Goal: Entertainment & Leisure: Consume media (video, audio)

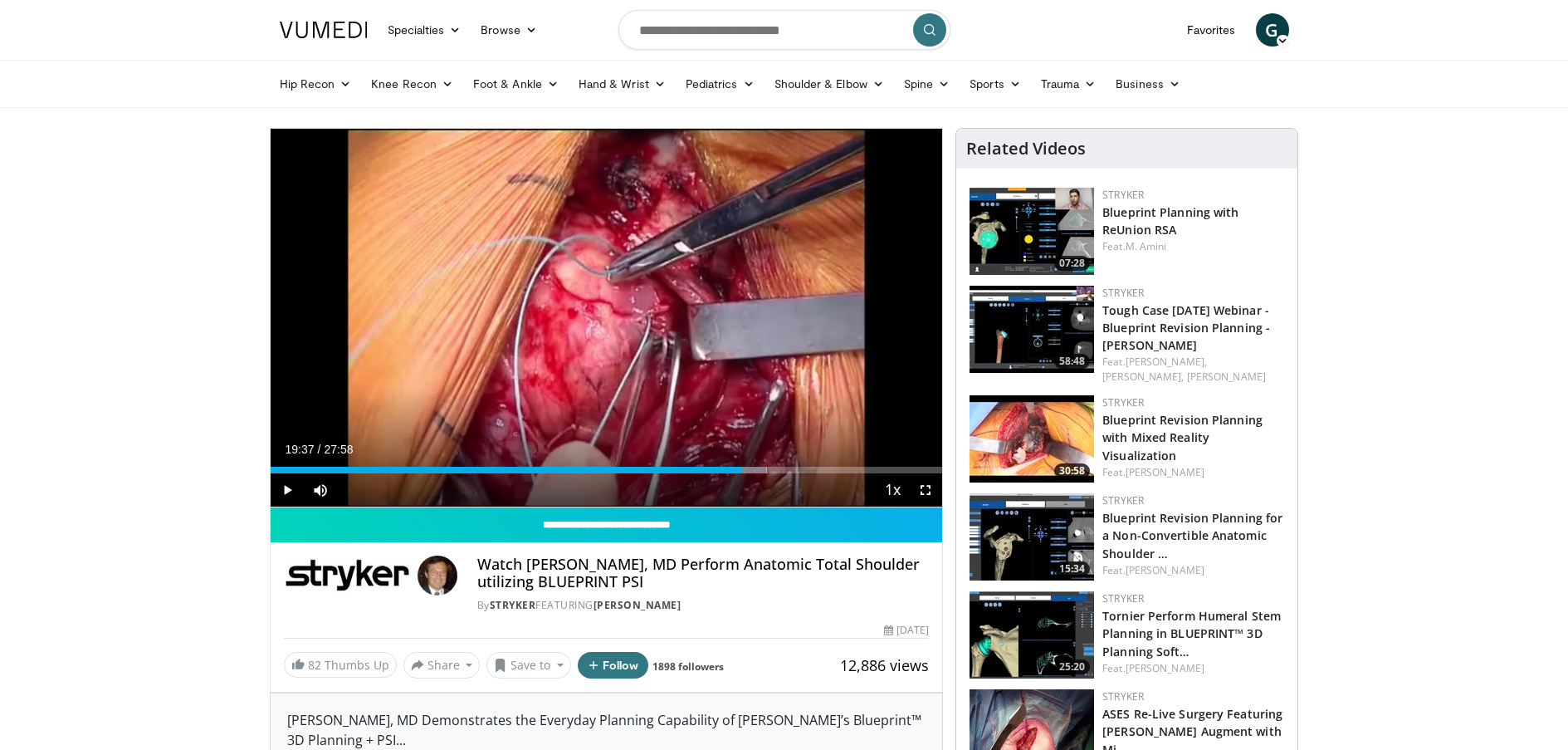
click at [283, 487] on span "Video Player" at bounding box center [287, 490] width 33 height 33
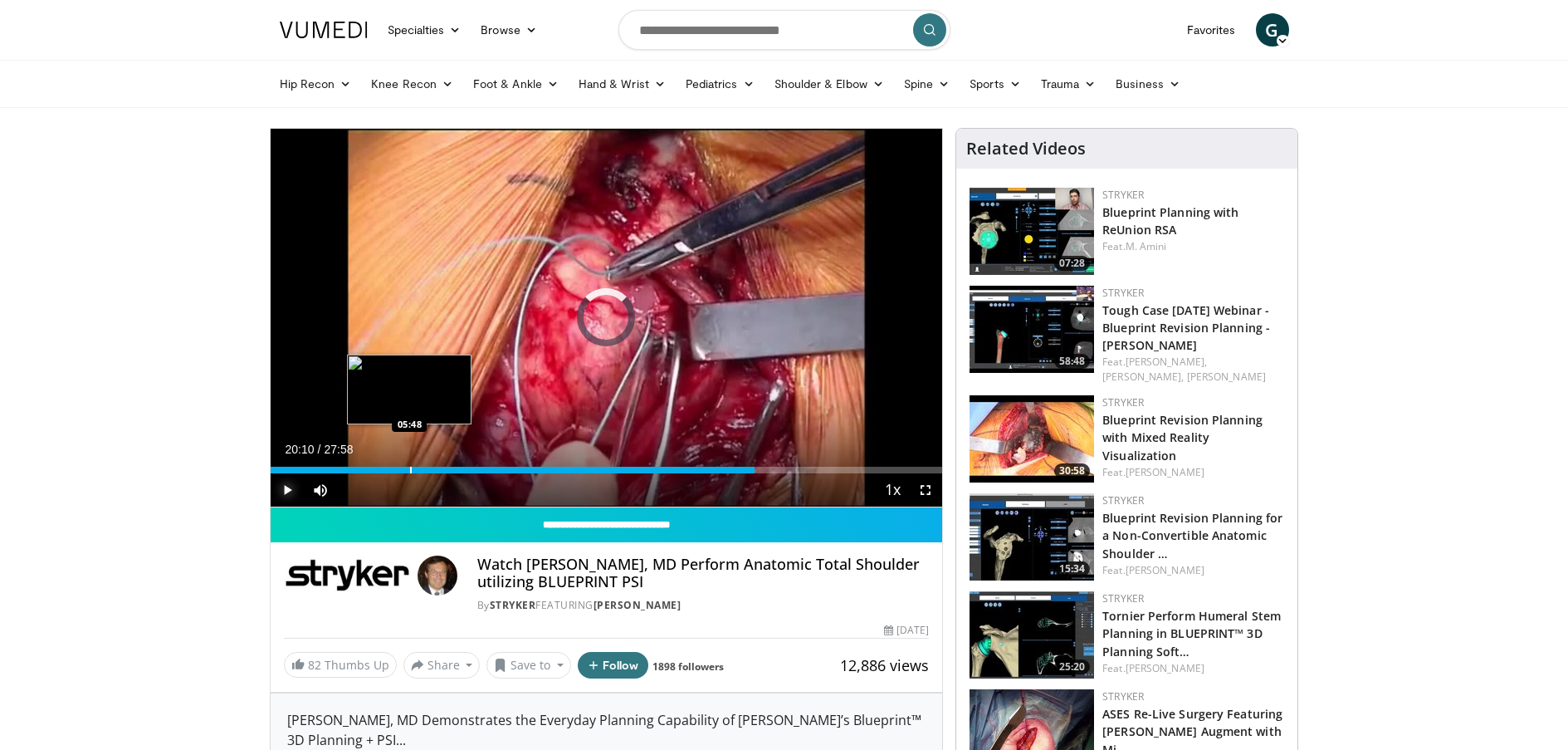
drag, startPoint x: 756, startPoint y: 469, endPoint x: 368, endPoint y: 462, distance: 388.1
click at [395, 463] on div "Loaded : 0.00% 05:54 05:48" at bounding box center [606, 465] width 672 height 16
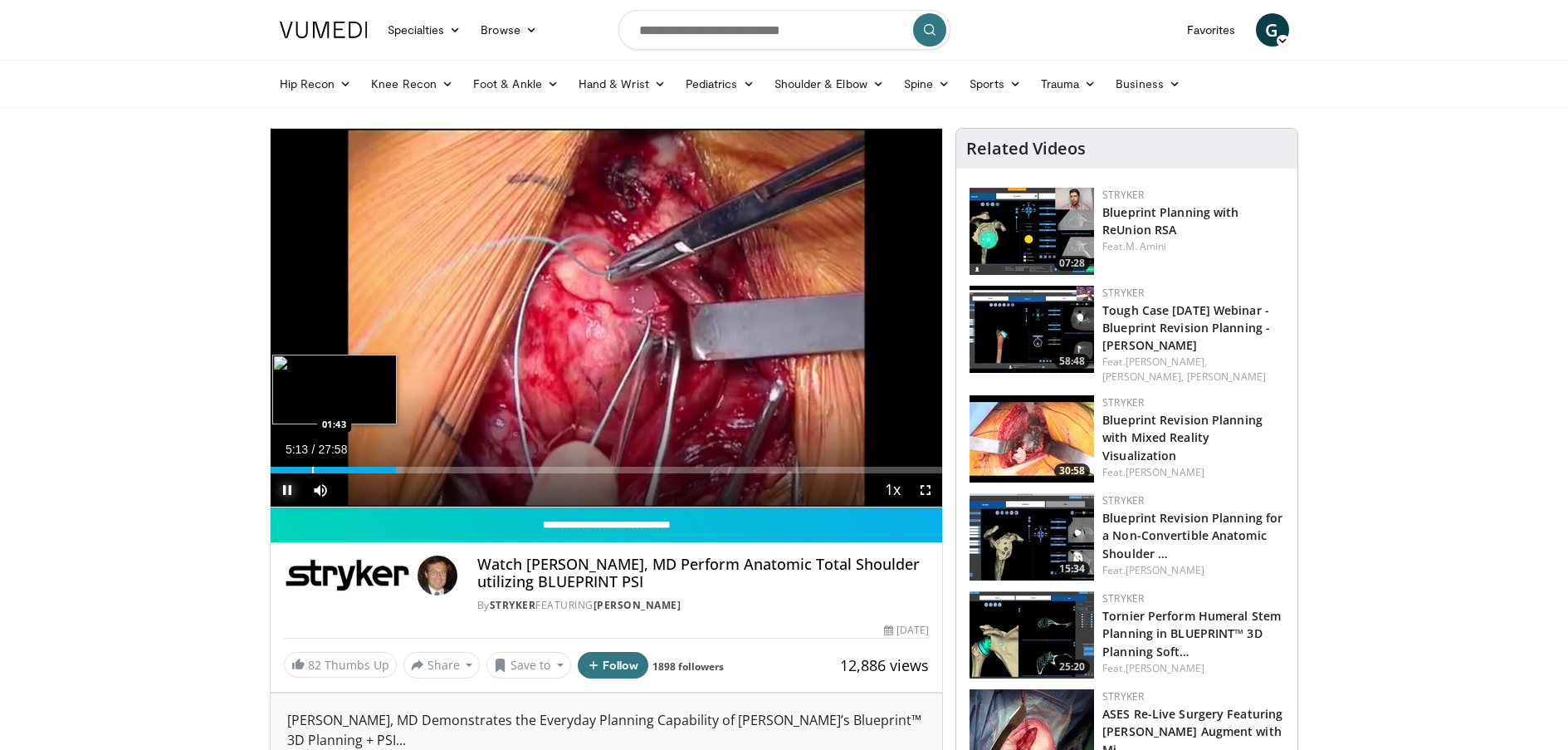
click at [310, 472] on div "05:13" at bounding box center [334, 469] width 126 height 7
click at [287, 472] on div "Progress Bar" at bounding box center [288, 469] width 2 height 7
click at [273, 473] on span "Video Player" at bounding box center [287, 490] width 33 height 33
click at [278, 466] on div "Progress Bar" at bounding box center [279, 469] width 2 height 7
click at [287, 492] on span "Video Player" at bounding box center [287, 490] width 33 height 33
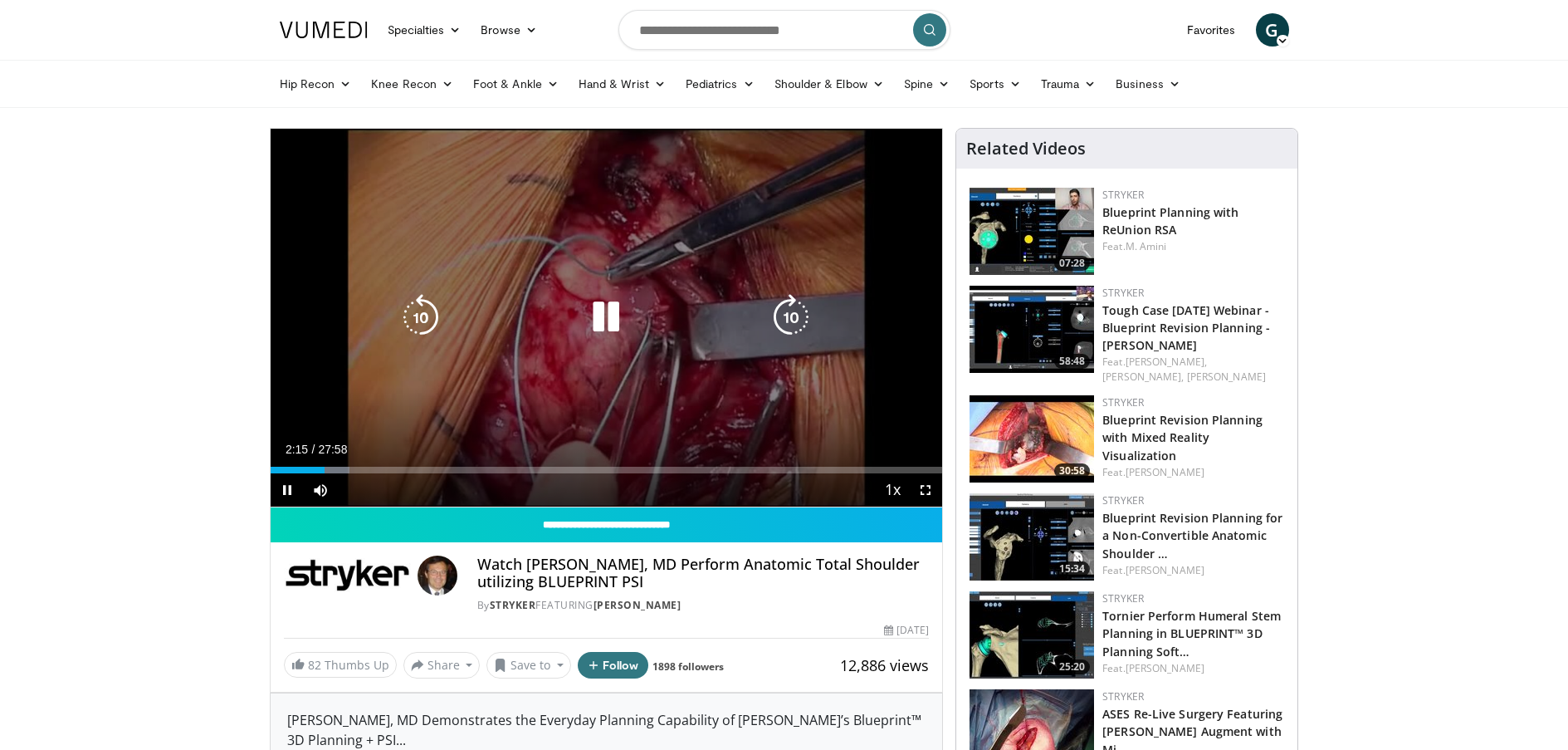
click at [602, 317] on icon "Video Player" at bounding box center [605, 317] width 46 height 46
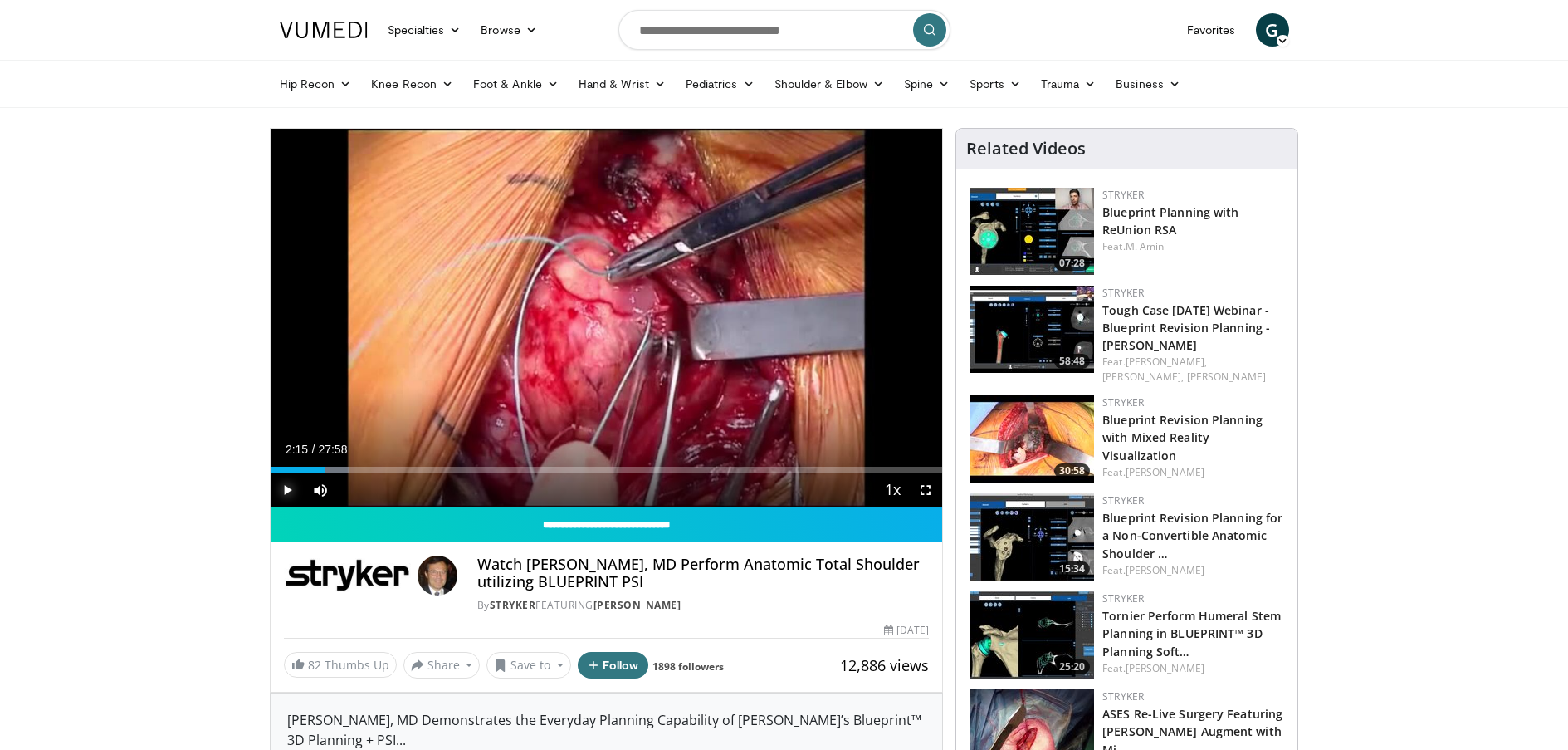
click at [288, 484] on span "Video Player" at bounding box center [287, 490] width 33 height 33
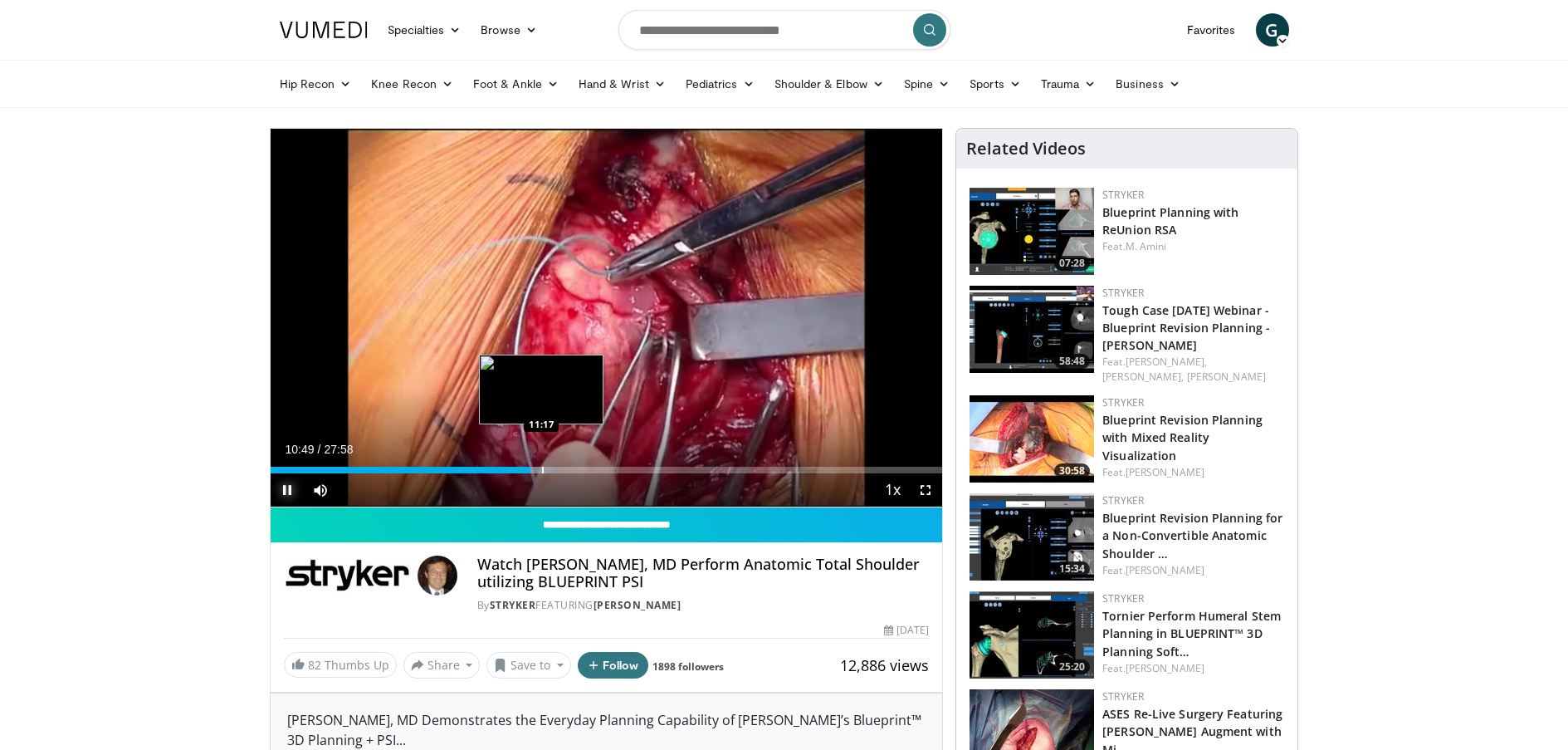
click at [542, 466] on div "Progress Bar" at bounding box center [543, 469] width 2 height 7
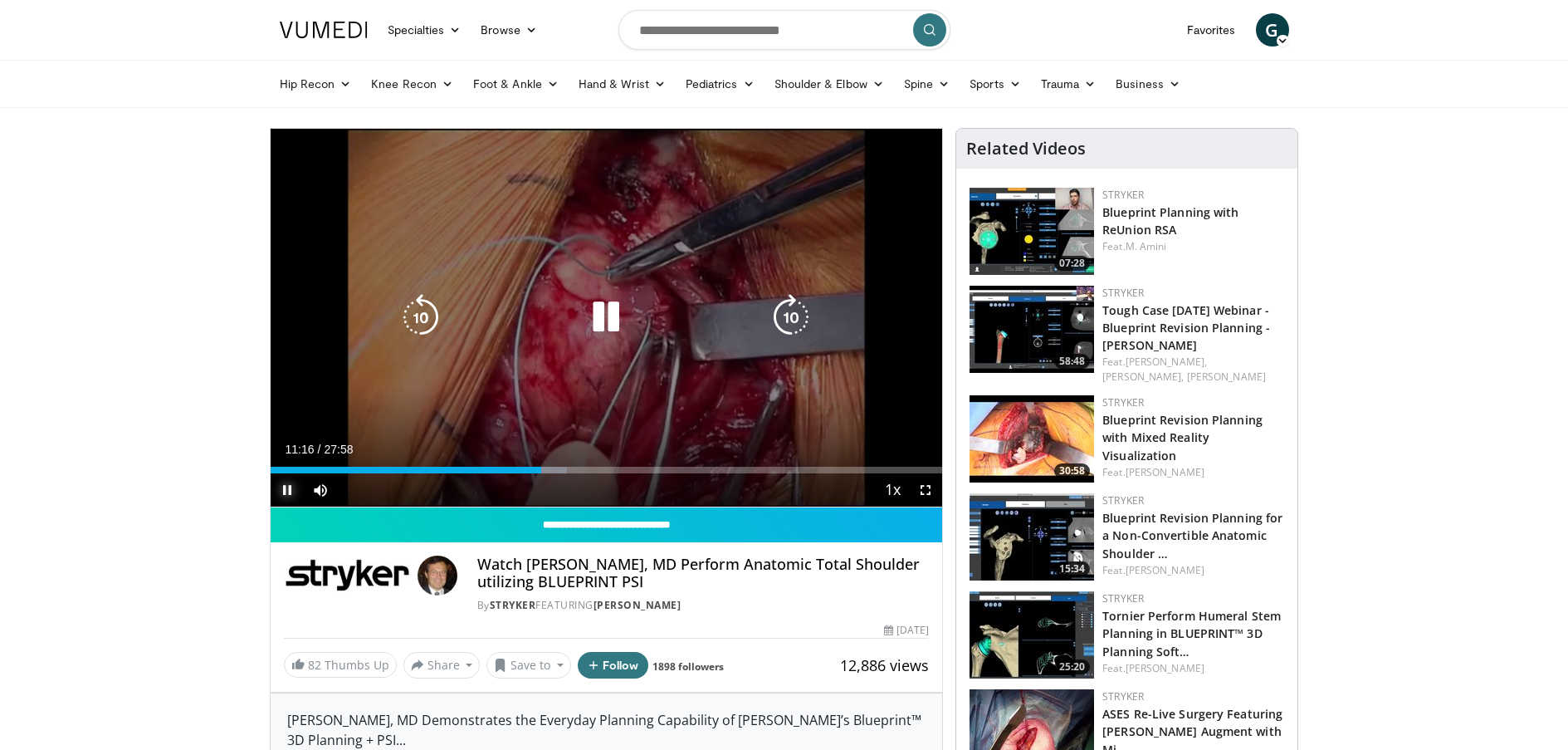
click at [568, 469] on div "Loaded : 44.13% 11:17 11:46" at bounding box center [606, 469] width 672 height 7
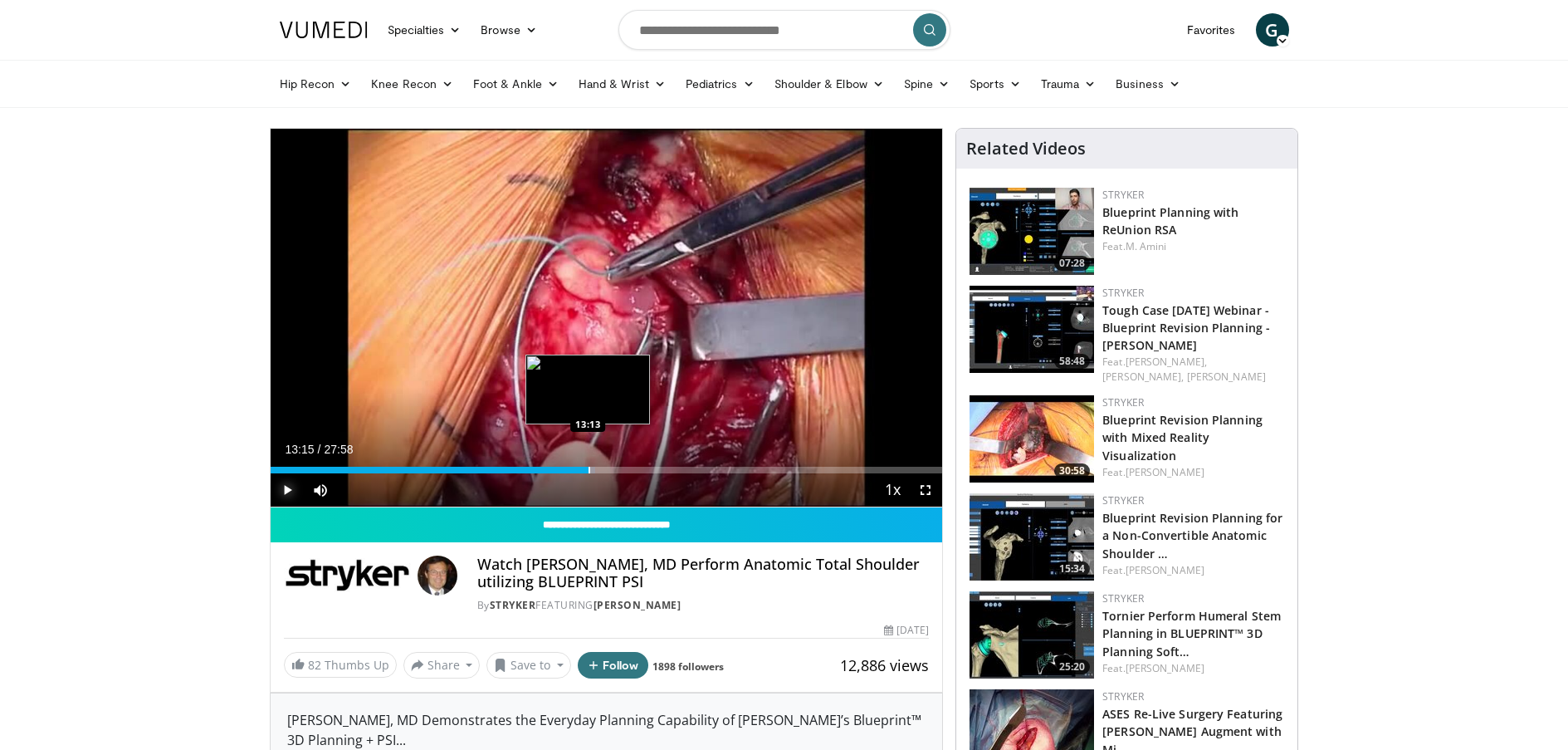
click at [589, 466] on div "Progress Bar" at bounding box center [590, 469] width 2 height 7
click at [601, 462] on div "Loaded : 51.88% 13:26 13:48" at bounding box center [606, 465] width 672 height 16
click at [611, 463] on div "Loaded : 53.07% 13:51 14:09" at bounding box center [606, 465] width 672 height 16
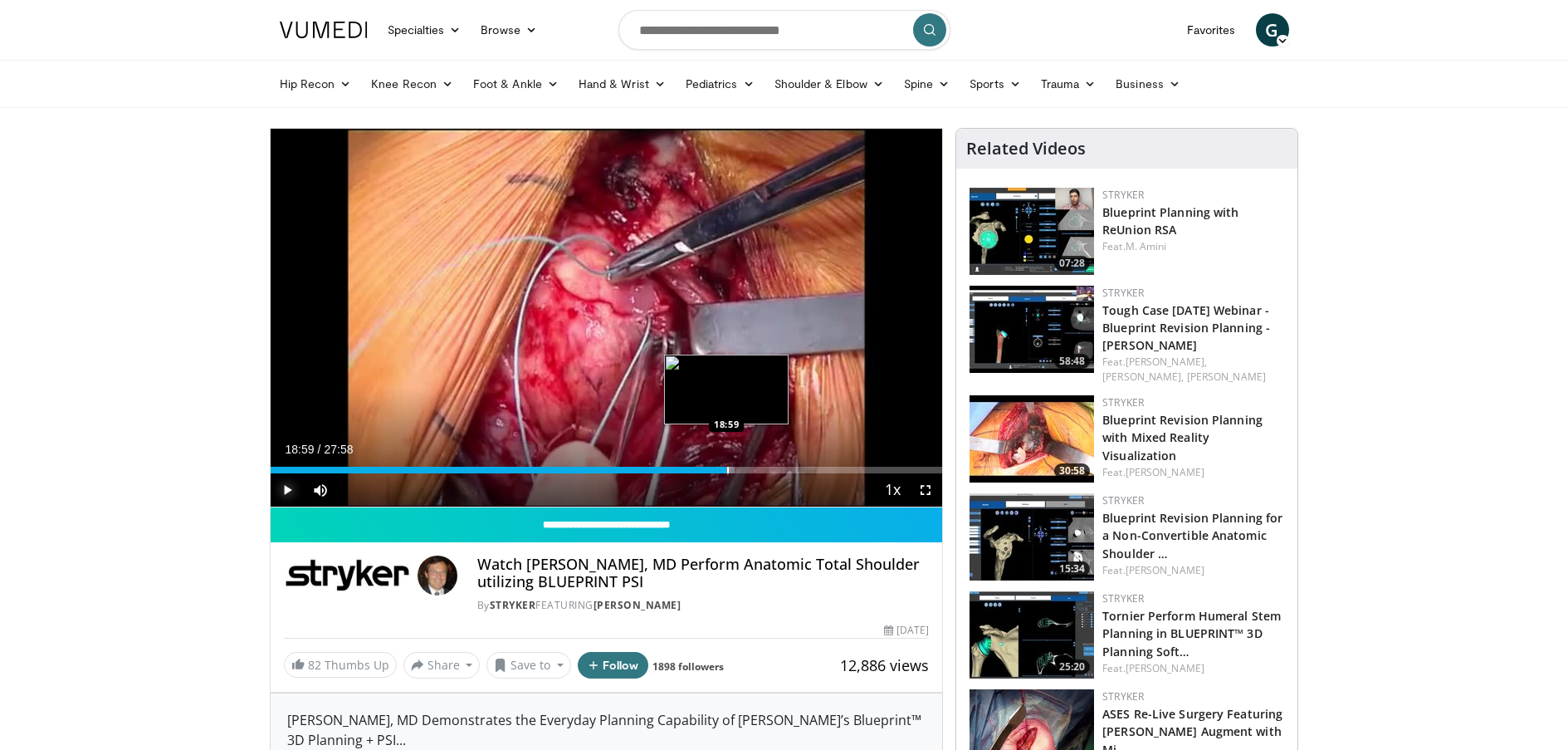
click at [726, 463] on div "Loaded : 69.14% 18:59 18:59" at bounding box center [606, 465] width 672 height 16
click at [745, 468] on div "Loaded : 71.56% 19:45 19:55" at bounding box center [606, 469] width 672 height 7
click at [762, 468] on div "Progress Bar" at bounding box center [763, 469] width 2 height 7
click at [778, 470] on div "Progress Bar" at bounding box center [779, 469] width 2 height 7
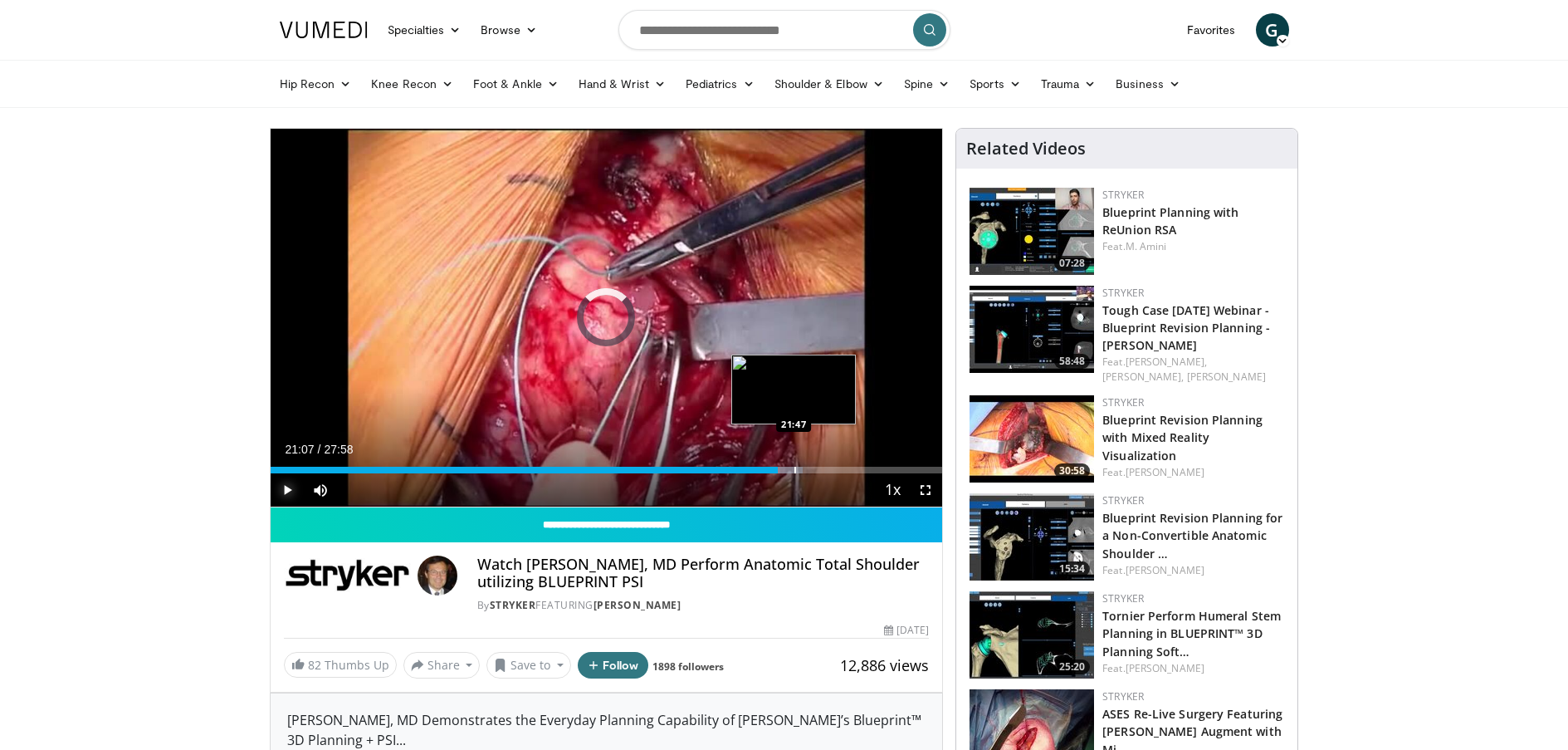
click at [795, 472] on div "Progress Bar" at bounding box center [796, 469] width 2 height 7
click at [809, 471] on div "Progress Bar" at bounding box center [810, 469] width 2 height 7
click at [834, 466] on div "Progress Bar" at bounding box center [834, 469] width 2 height 7
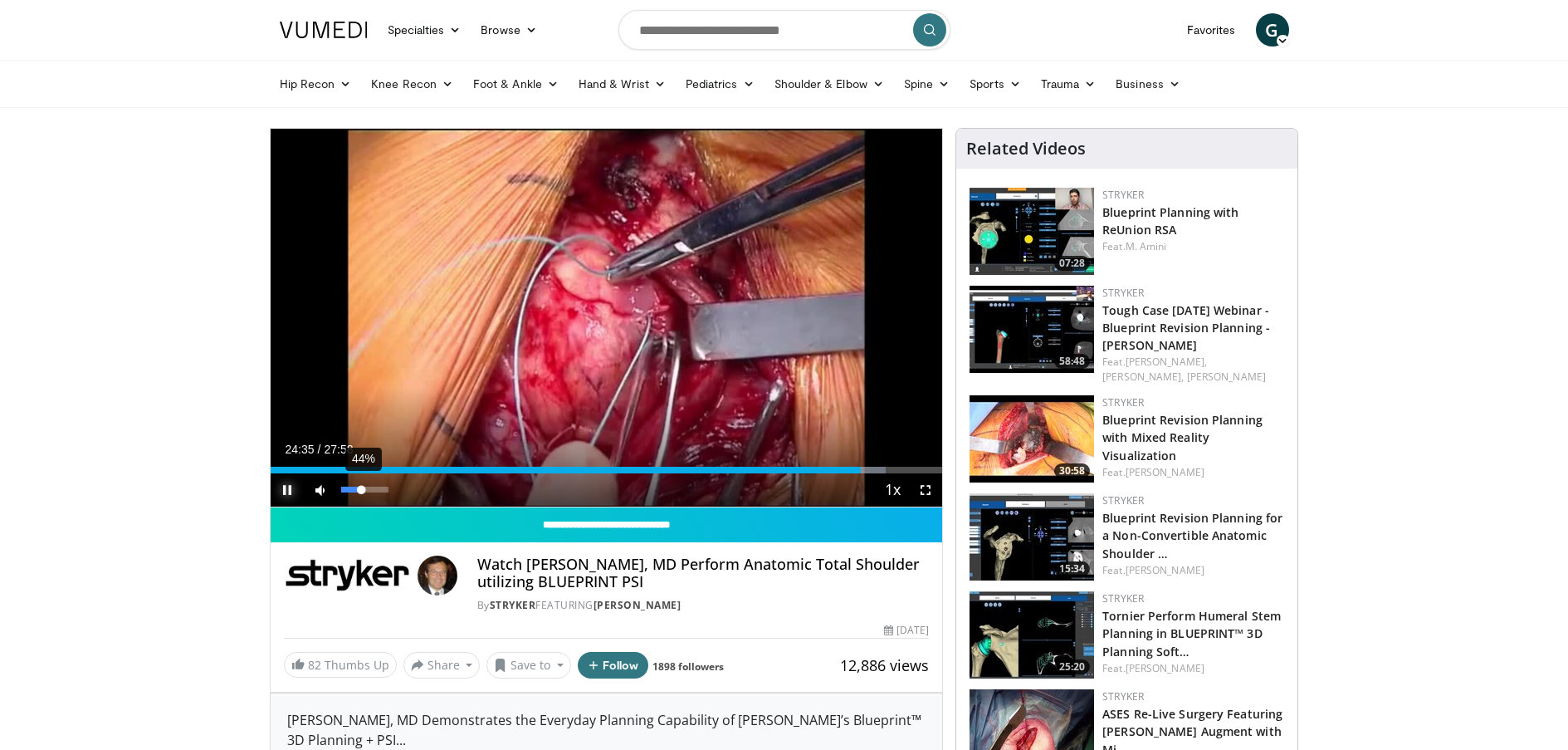
drag, startPoint x: 390, startPoint y: 488, endPoint x: 362, endPoint y: 491, distance: 28.2
click at [362, 491] on div "Volume Level" at bounding box center [351, 490] width 21 height 6
click at [284, 491] on span "Video Player" at bounding box center [287, 490] width 33 height 33
click at [283, 491] on span "Video Player" at bounding box center [287, 490] width 33 height 33
click at [299, 462] on div "Loaded : 98.68% 26:37 01:14" at bounding box center [606, 465] width 672 height 16
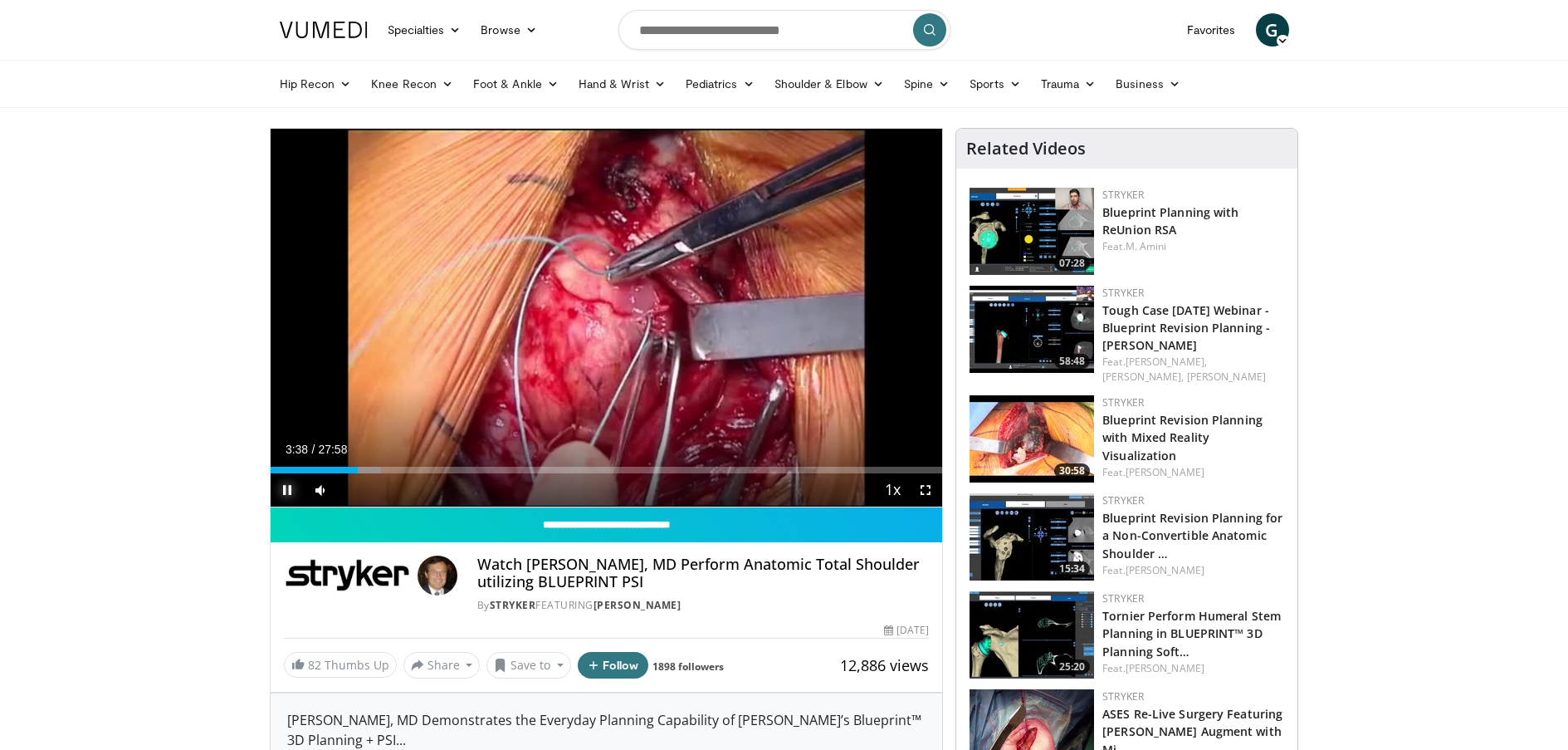
click at [284, 485] on span "Video Player" at bounding box center [287, 490] width 33 height 33
